Goal: Navigation & Orientation: Go to known website

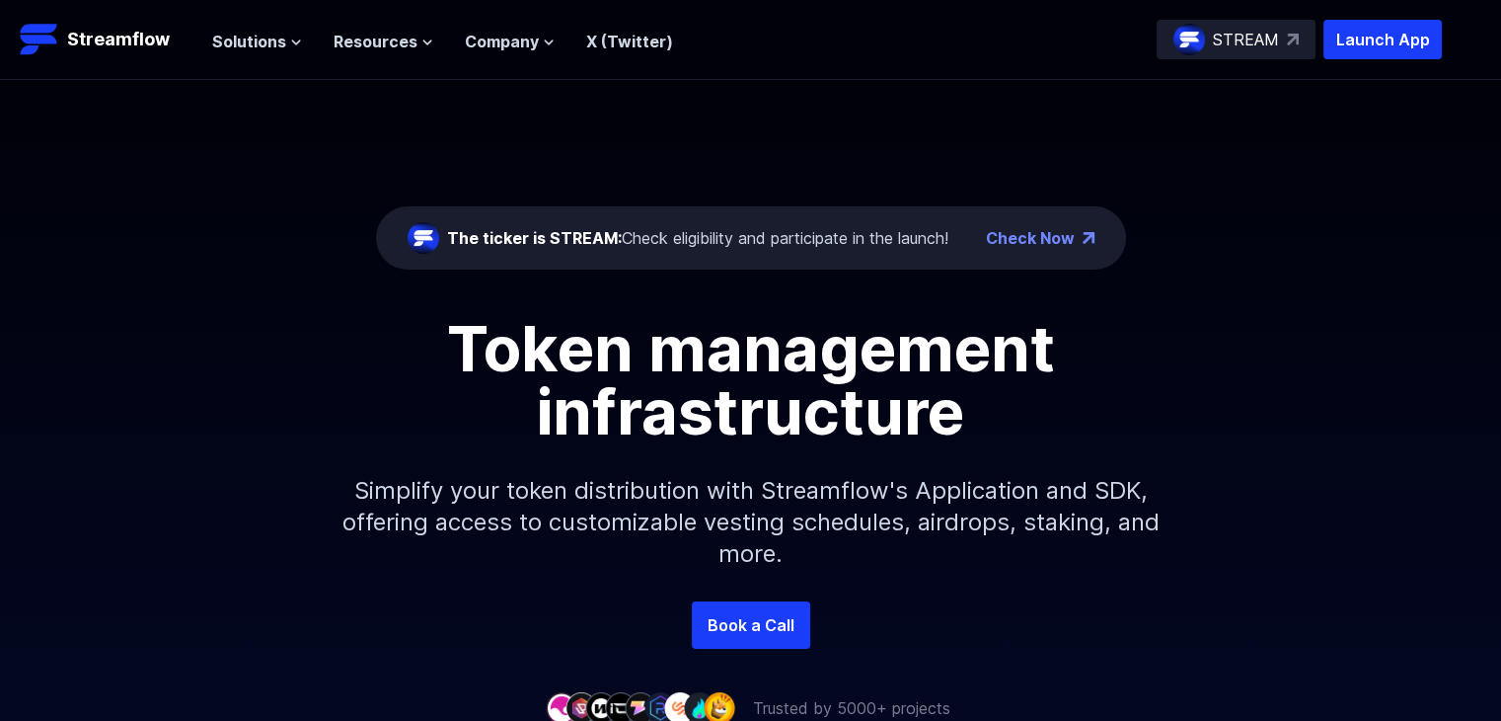
click at [1259, 38] on p "STREAM" at bounding box center [1246, 40] width 66 height 24
click at [1269, 43] on p "STREAM" at bounding box center [1246, 40] width 66 height 24
click at [149, 38] on p "Streamflow" at bounding box center [118, 40] width 103 height 28
click at [1080, 235] on div "Check Now" at bounding box center [1040, 238] width 109 height 24
click at [999, 239] on link "Check Now" at bounding box center [1030, 238] width 89 height 24
